Goal: Transaction & Acquisition: Download file/media

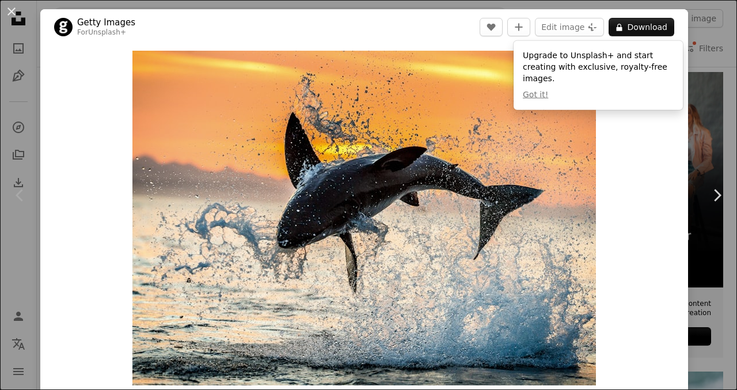
scroll to position [0, 380]
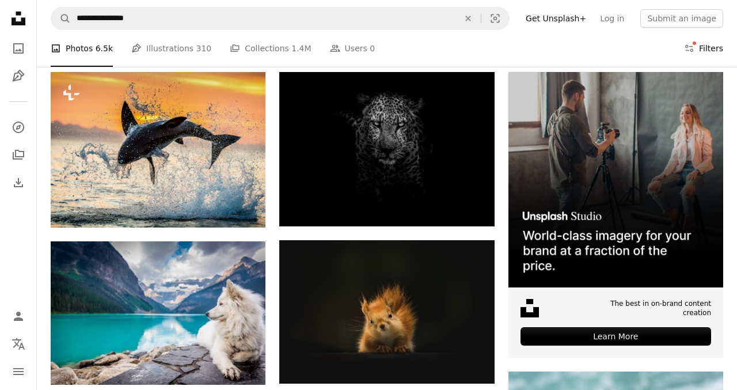
click at [711, 51] on button "Filters Filters" at bounding box center [703, 48] width 39 height 37
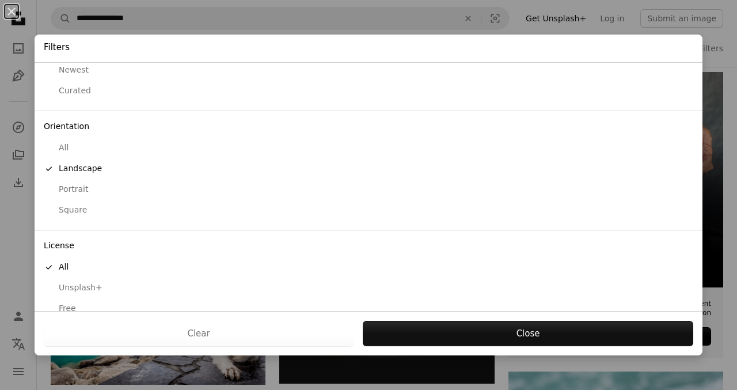
scroll to position [65, 0]
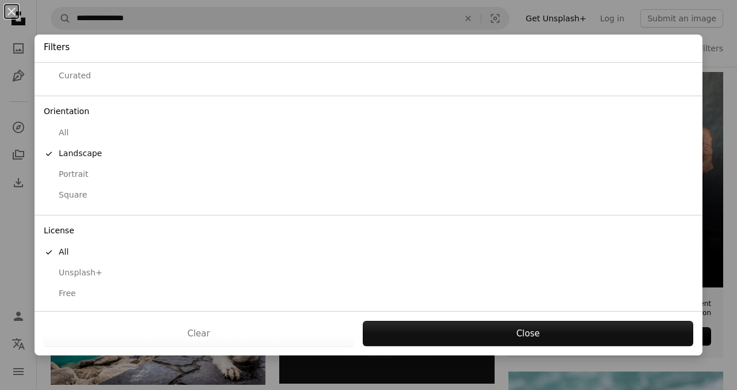
click at [64, 294] on div "Free" at bounding box center [369, 294] width 650 height 12
click at [554, 335] on button "Apply" at bounding box center [527, 333] width 331 height 25
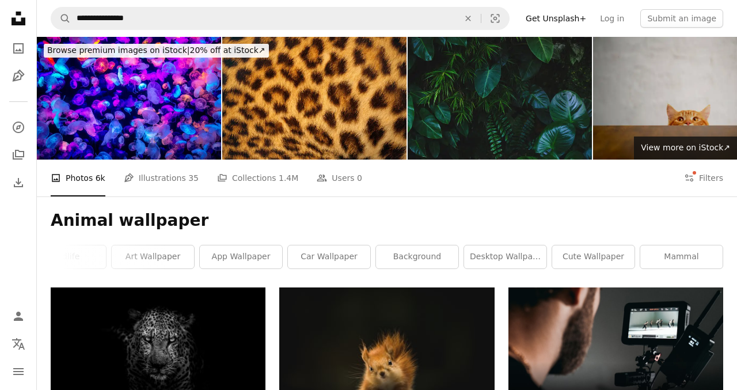
click at [537, 245] on link "desktop wallpaper" at bounding box center [505, 256] width 82 height 23
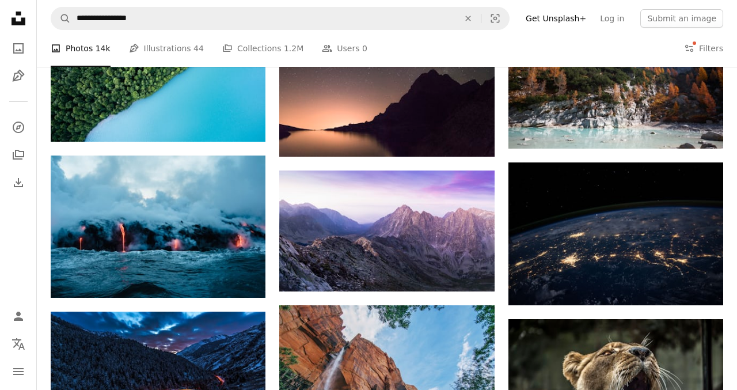
scroll to position [896, 0]
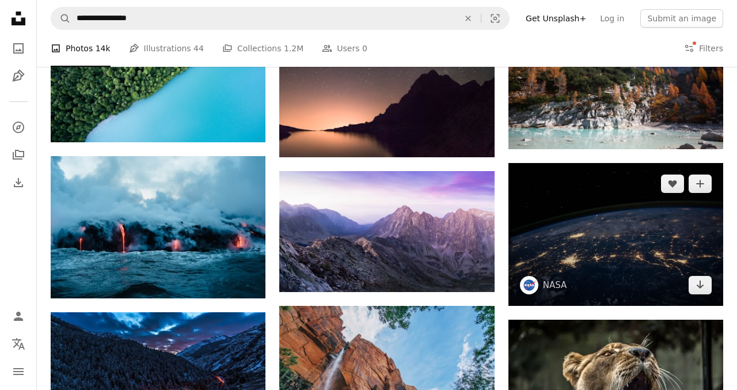
click at [644, 211] on img at bounding box center [616, 234] width 215 height 143
click at [694, 279] on img at bounding box center [616, 234] width 215 height 143
click at [707, 292] on link "Arrow pointing down" at bounding box center [700, 285] width 23 height 18
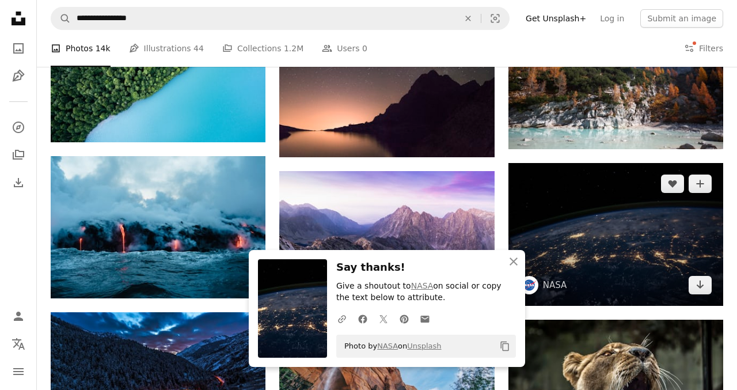
scroll to position [944, 0]
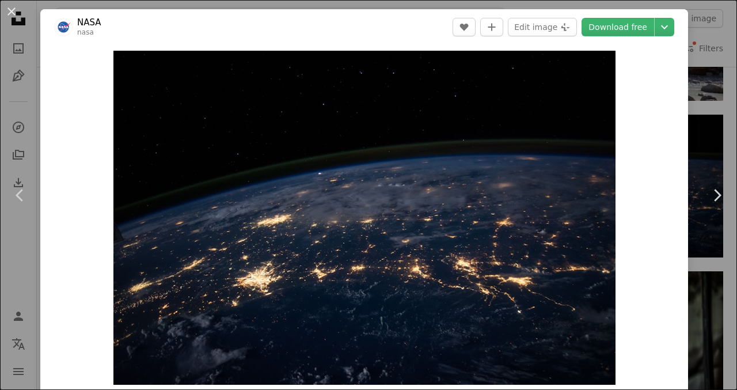
click at [728, 72] on div "An X shape Chevron left Chevron right NASA nasa A heart A plus sign Edit image …" at bounding box center [368, 195] width 737 height 390
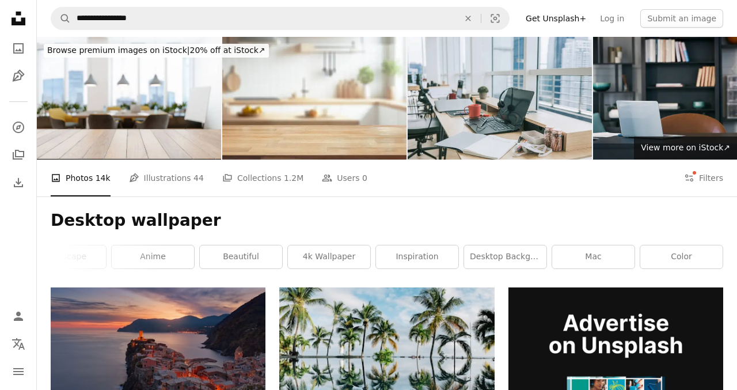
click at [170, 259] on link "anime" at bounding box center [153, 256] width 82 height 23
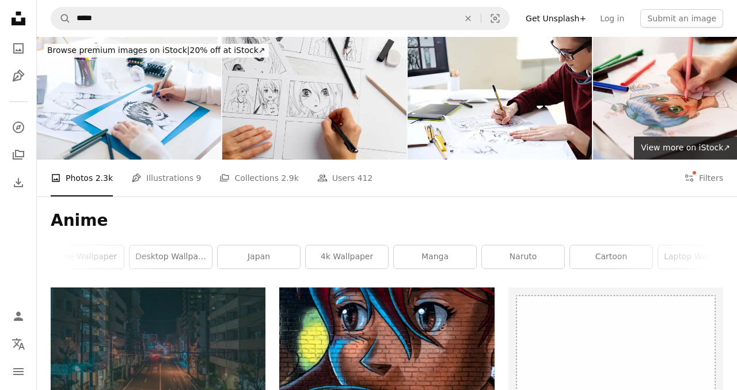
scroll to position [0, 9]
click at [620, 258] on link "cartoon" at bounding box center [612, 256] width 82 height 23
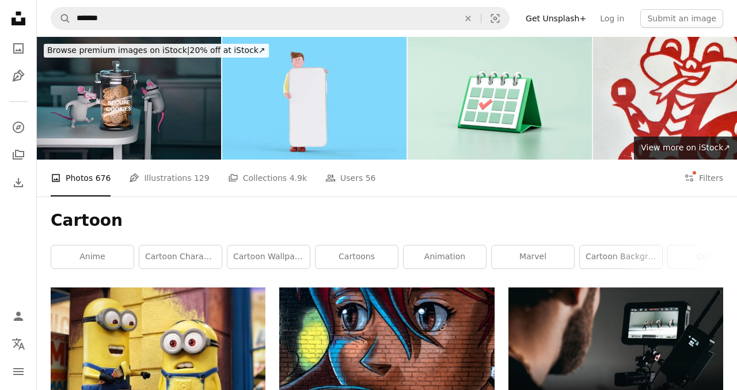
click at [83, 252] on link "anime" at bounding box center [92, 256] width 82 height 23
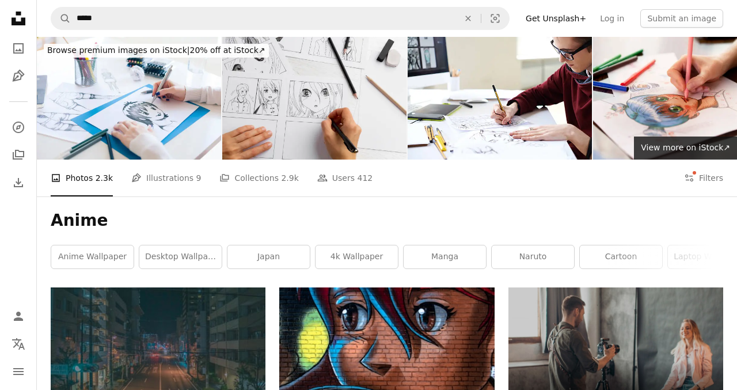
click at [455, 257] on link "manga" at bounding box center [445, 256] width 82 height 23
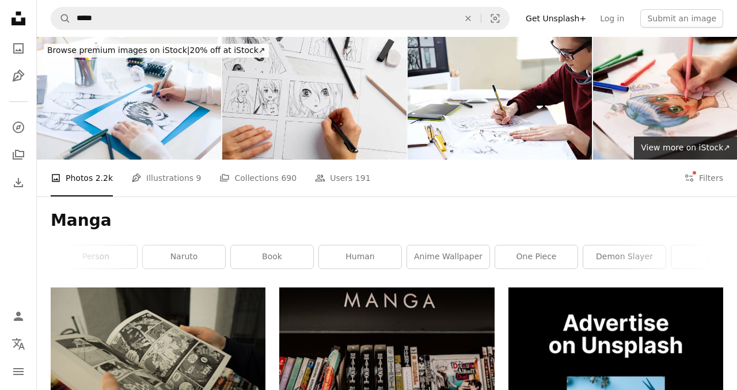
scroll to position [0, 380]
click at [609, 252] on link "demon slayer" at bounding box center [594, 256] width 82 height 23
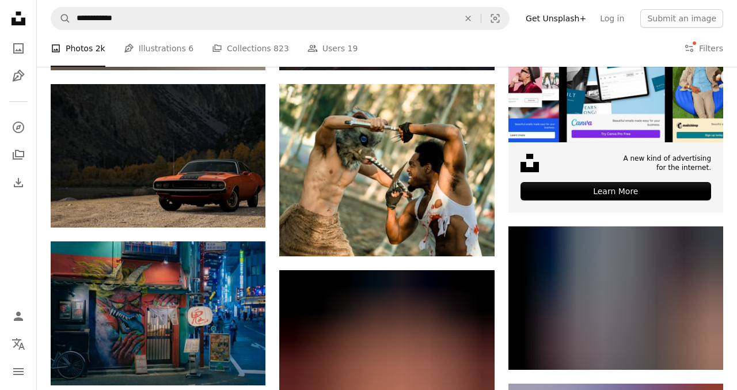
scroll to position [372, 0]
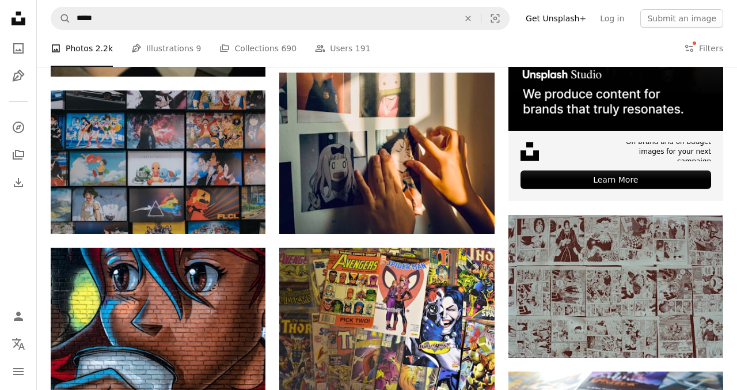
scroll to position [10, 0]
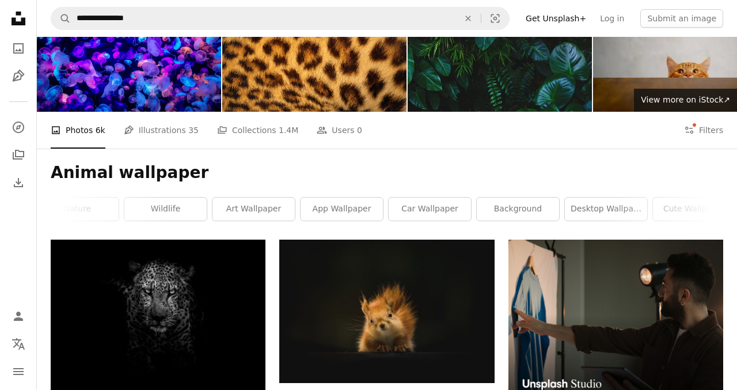
scroll to position [0, 249]
click at [389, 208] on link "app wallpaper" at bounding box center [372, 209] width 82 height 23
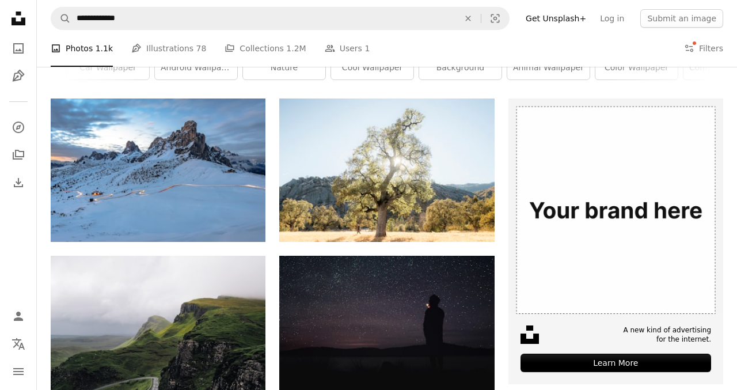
scroll to position [190, 0]
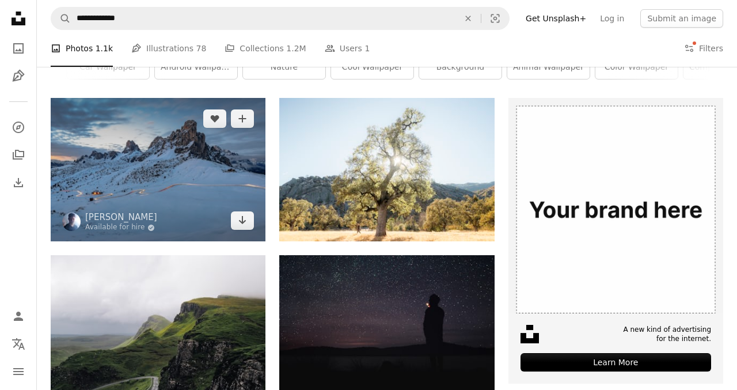
click at [217, 196] on img at bounding box center [158, 169] width 215 height 143
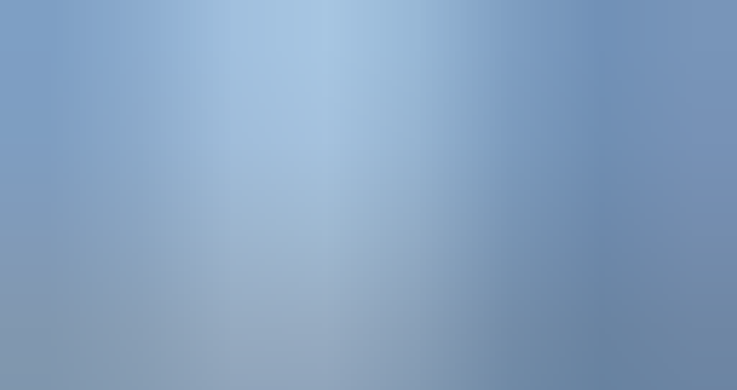
scroll to position [27, 0]
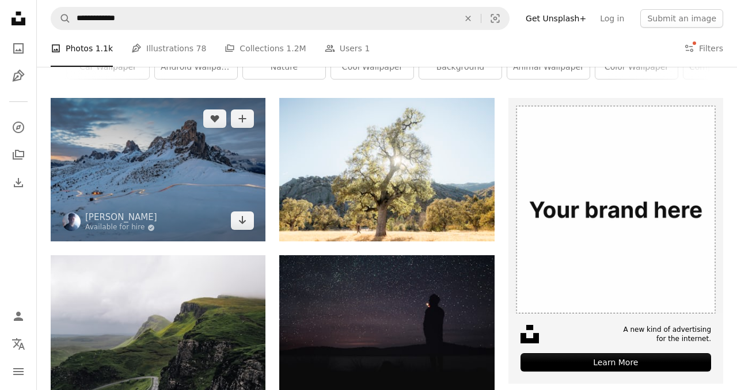
click at [242, 179] on img at bounding box center [158, 169] width 215 height 143
click at [245, 217] on icon "Arrow pointing down" at bounding box center [242, 220] width 9 height 14
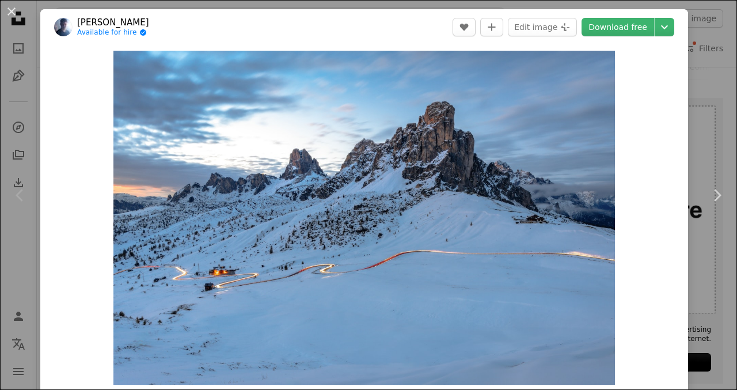
scroll to position [561, 0]
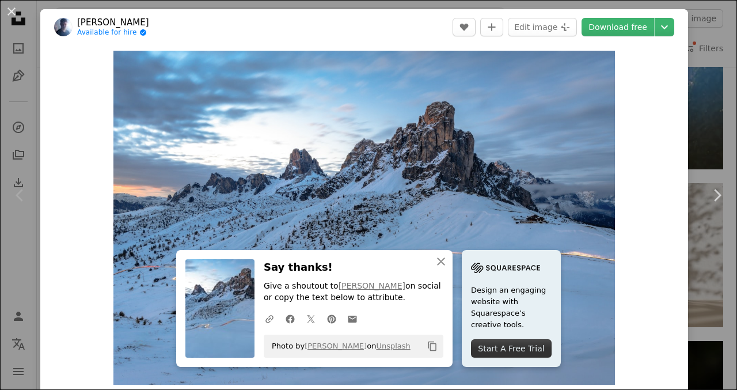
click at [720, 84] on div "An X shape Chevron left Chevron right [PERSON_NAME] Available for hire A checkm…" at bounding box center [368, 195] width 737 height 390
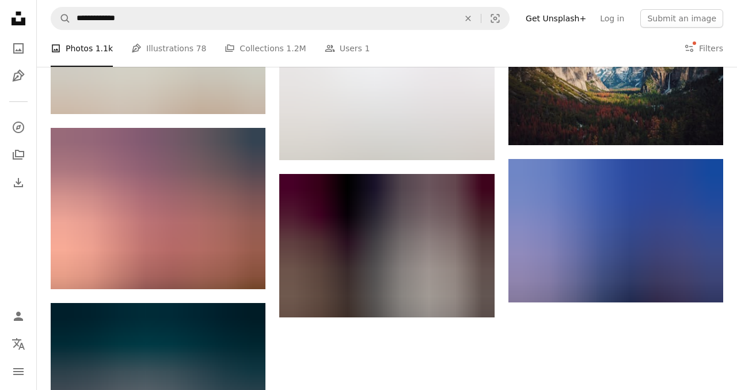
scroll to position [1060, 0]
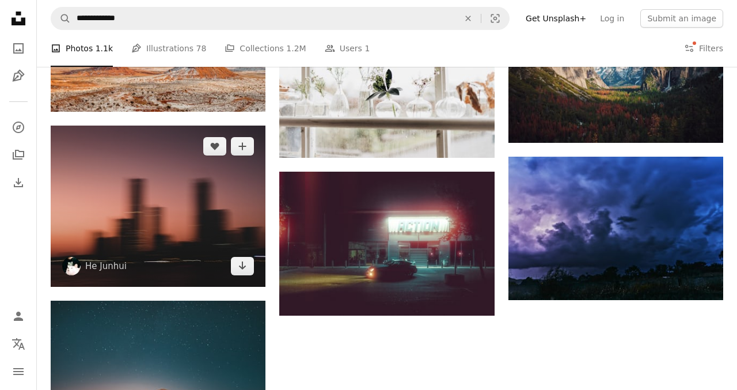
click at [121, 211] on img at bounding box center [158, 206] width 215 height 161
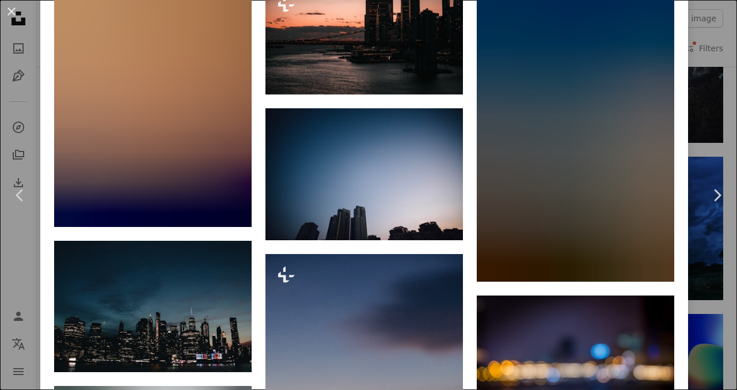
scroll to position [1023, 0]
